Goal: Navigation & Orientation: Find specific page/section

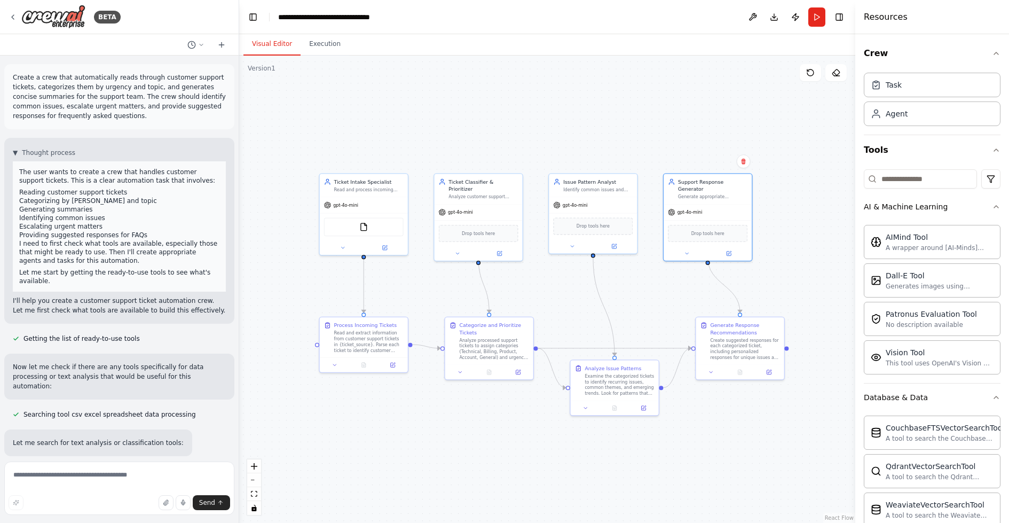
scroll to position [1213, 0]
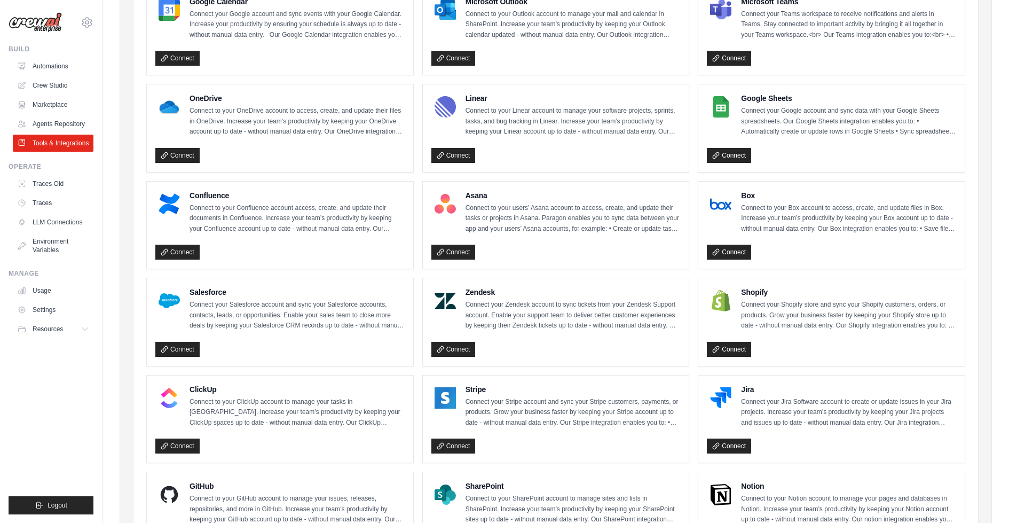
scroll to position [254, 0]
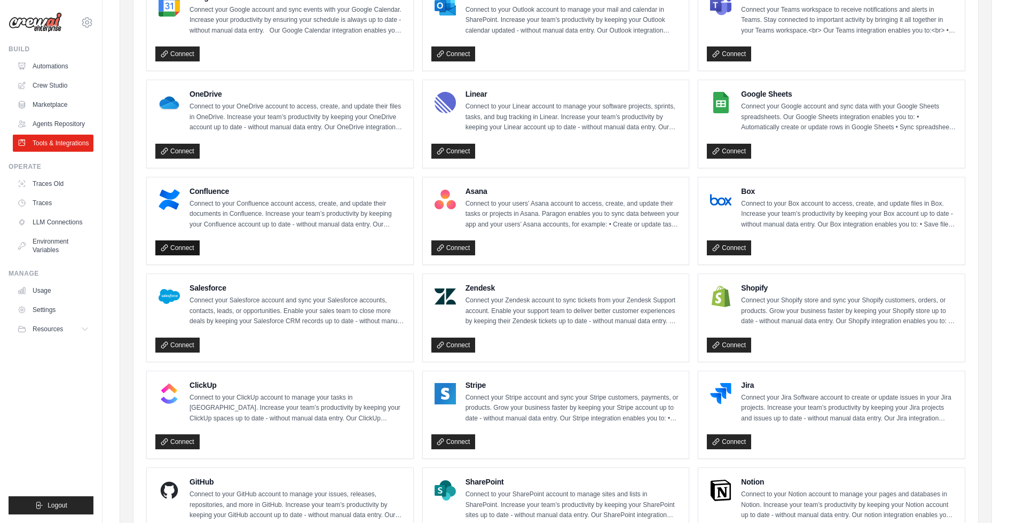
click at [183, 249] on link "Connect" at bounding box center [177, 247] width 44 height 15
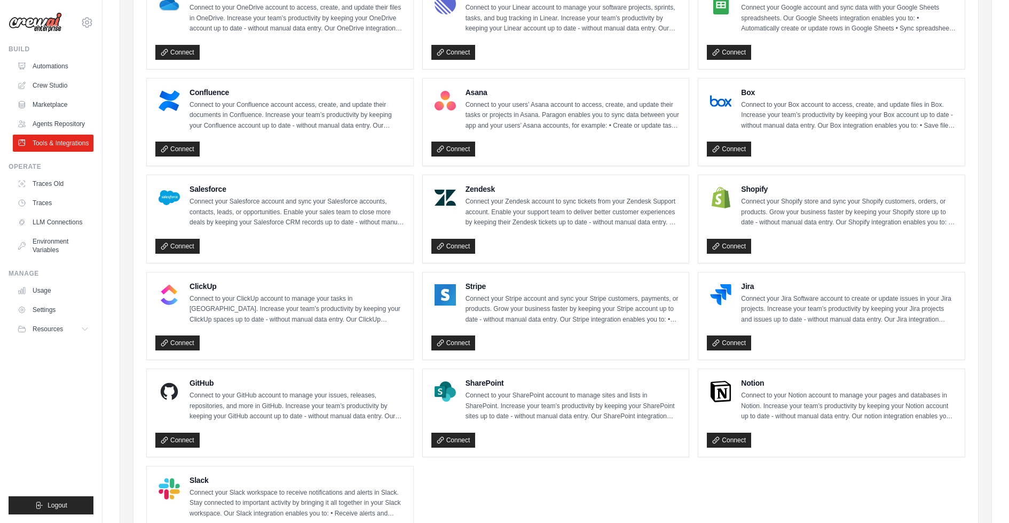
scroll to position [359, 0]
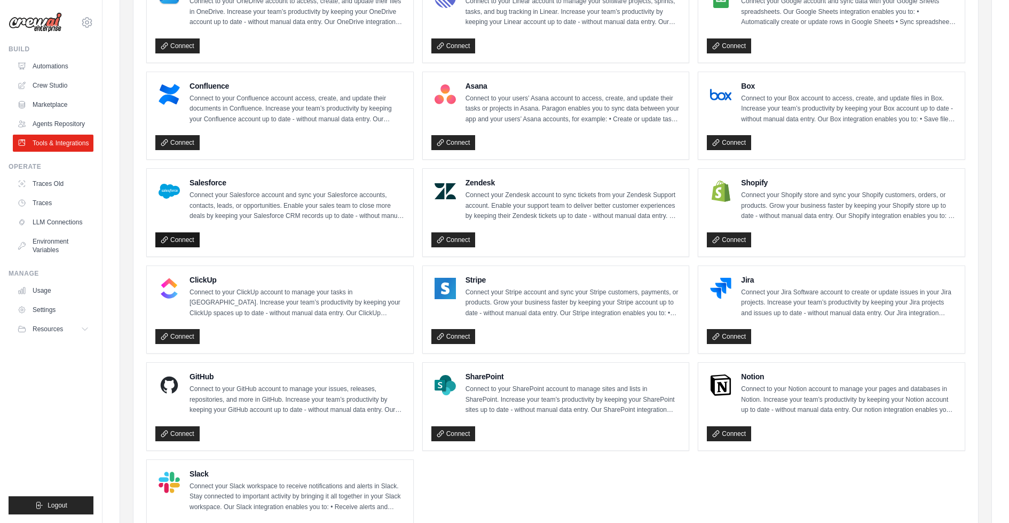
click at [167, 236] on icon at bounding box center [164, 239] width 7 height 7
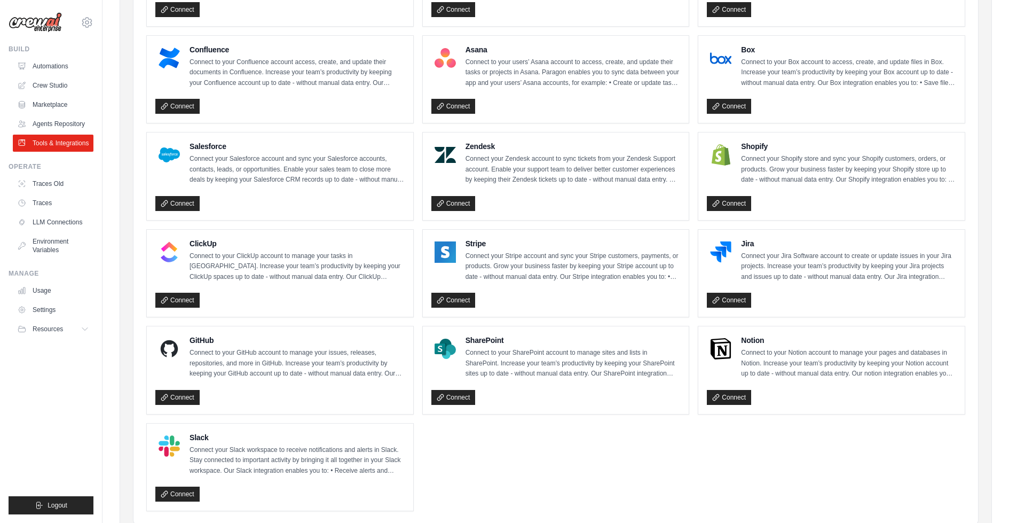
scroll to position [429, 0]
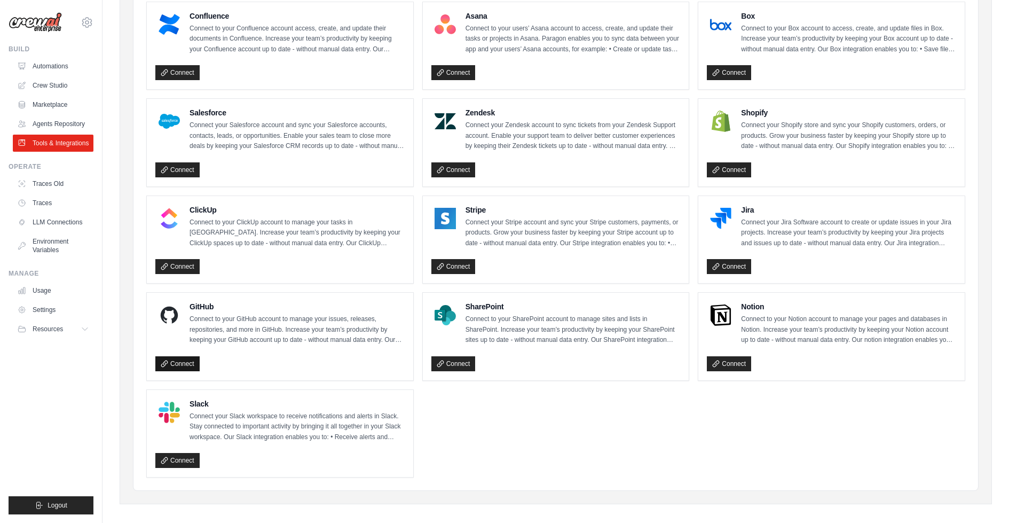
click at [181, 356] on link "Connect" at bounding box center [177, 363] width 44 height 15
click at [60, 120] on link "Agents Repository" at bounding box center [54, 123] width 81 height 17
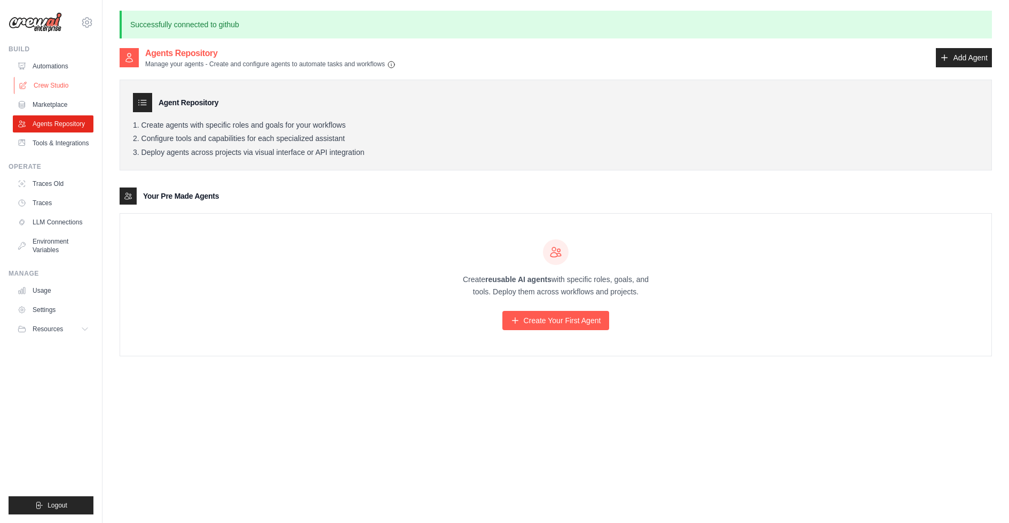
click at [45, 82] on link "Crew Studio" at bounding box center [54, 85] width 81 height 17
